Goal: Navigation & Orientation: Understand site structure

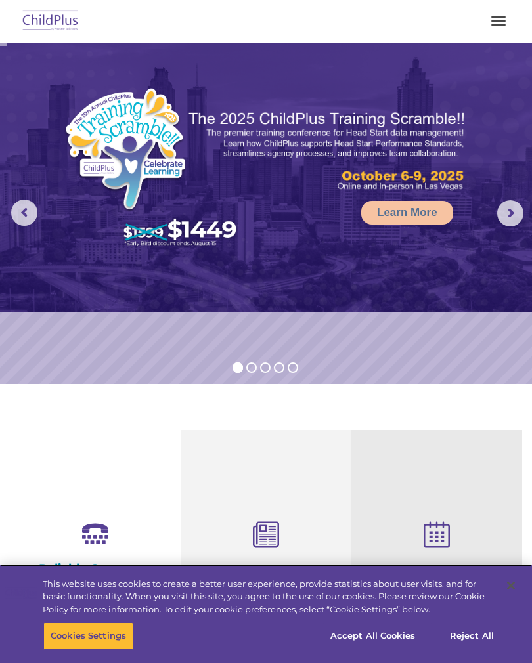
select select "MEDIUM"
click at [373, 639] on button "Accept All Cookies" at bounding box center [372, 636] width 99 height 28
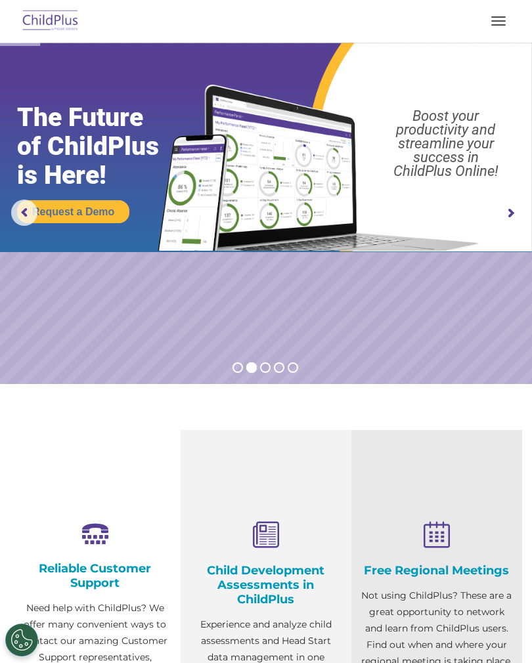
click at [58, 27] on img at bounding box center [51, 21] width 62 height 31
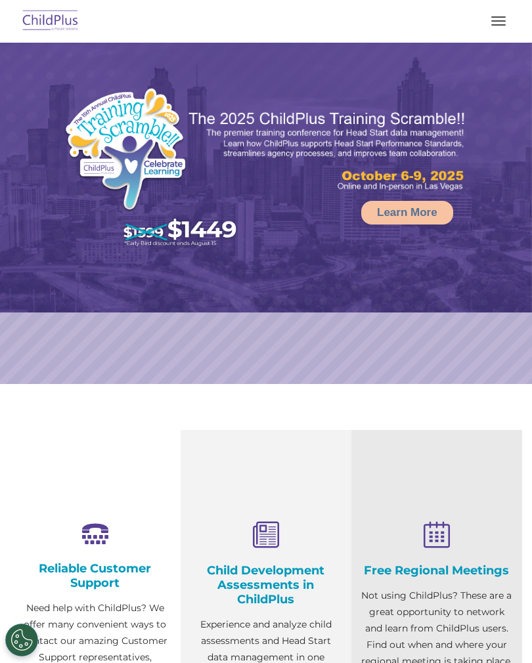
select select "MEDIUM"
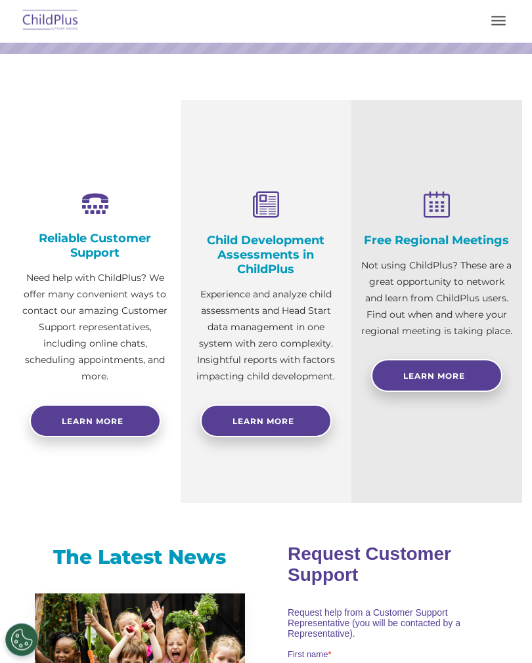
scroll to position [330, 0]
click at [488, 15] on button "button" at bounding box center [498, 21] width 28 height 21
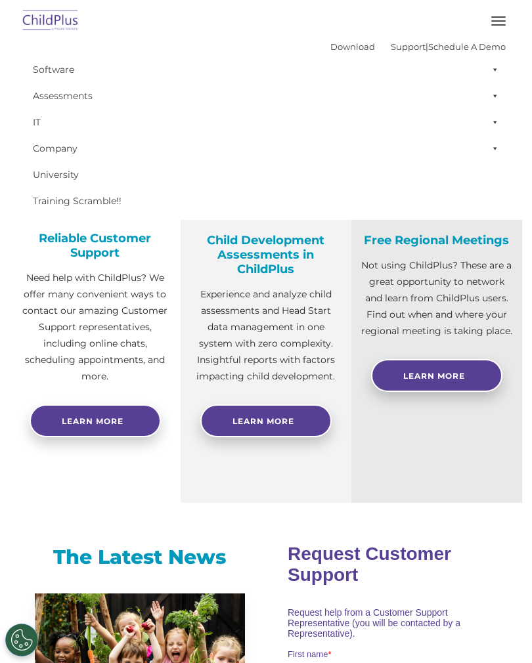
click at [494, 26] on button "button" at bounding box center [498, 21] width 28 height 21
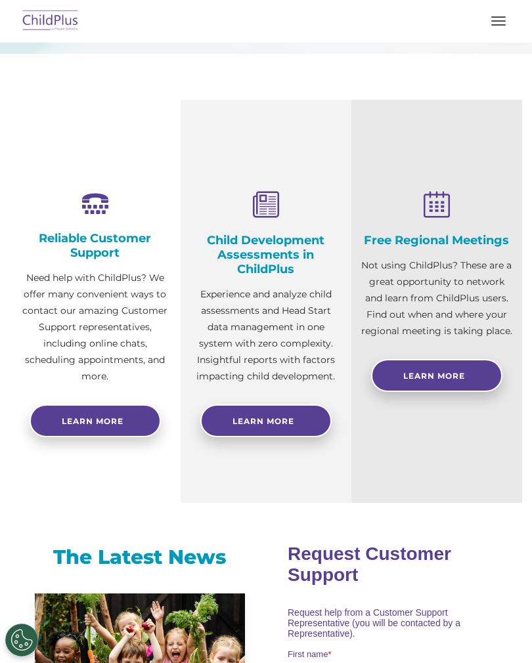
click at [493, 22] on button "button" at bounding box center [498, 21] width 28 height 21
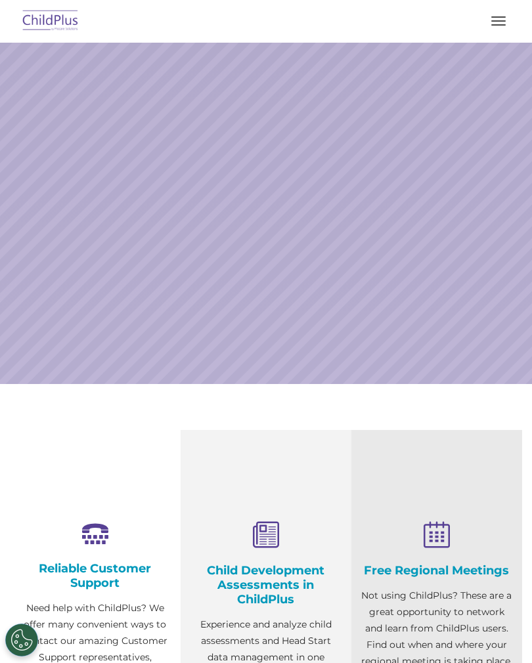
scroll to position [376, 0]
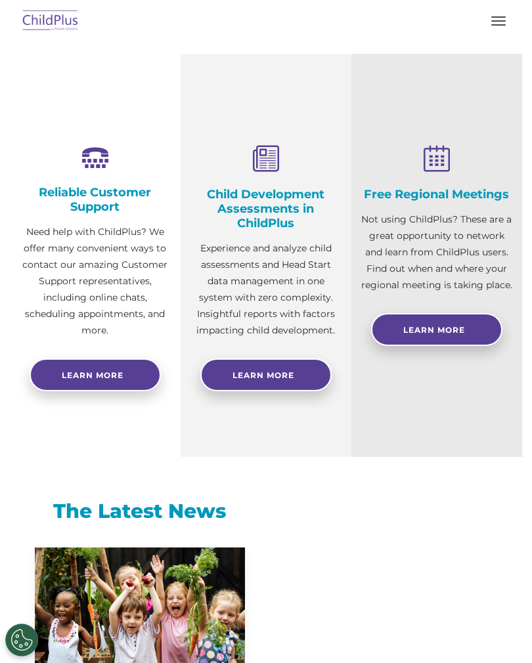
select select "MEDIUM"
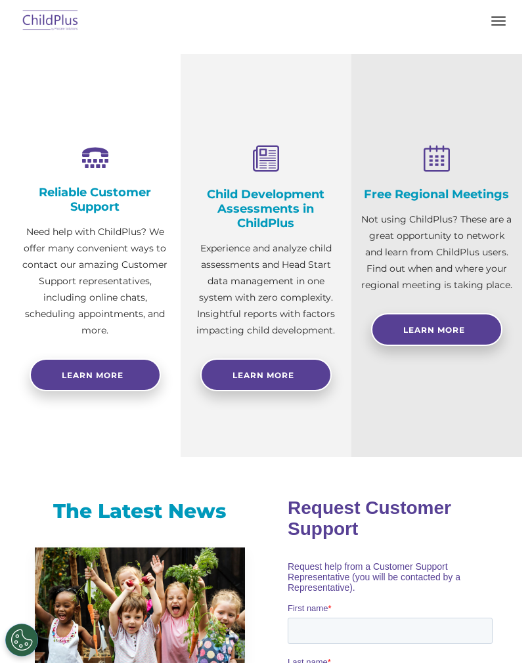
scroll to position [0, 0]
